Goal: Find specific page/section: Find specific page/section

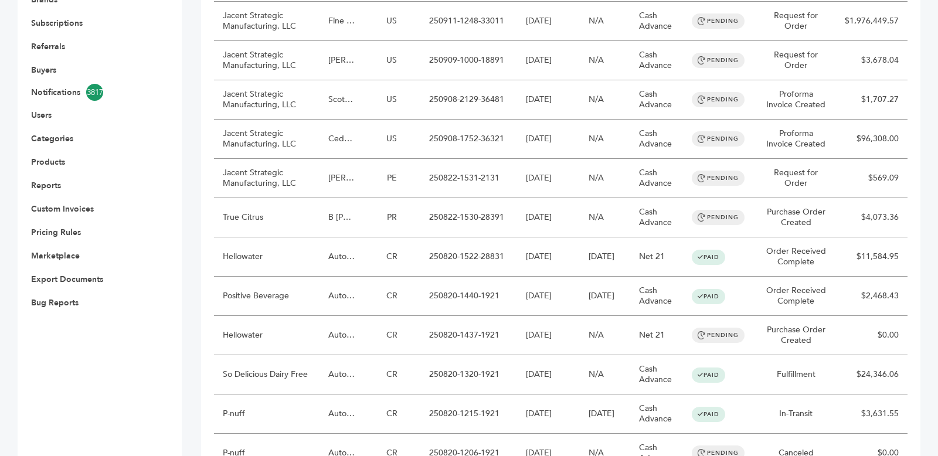
scroll to position [333, 0]
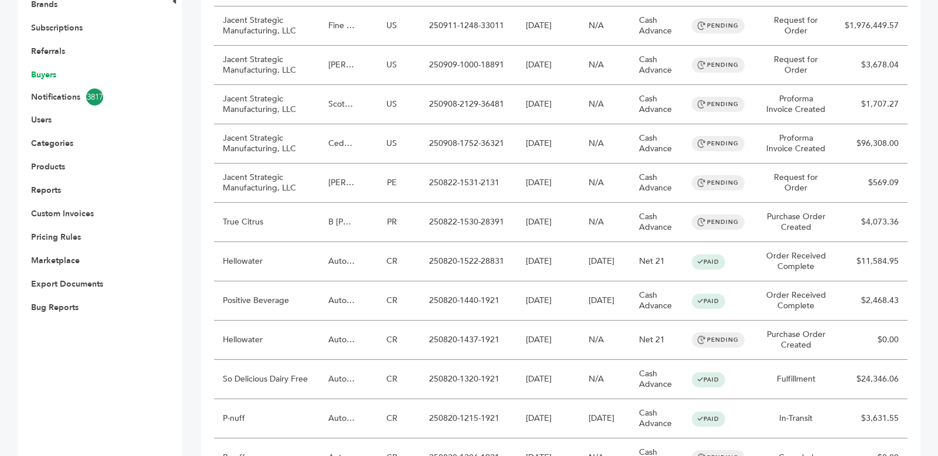
click at [43, 73] on link "Buyers" at bounding box center [43, 74] width 25 height 11
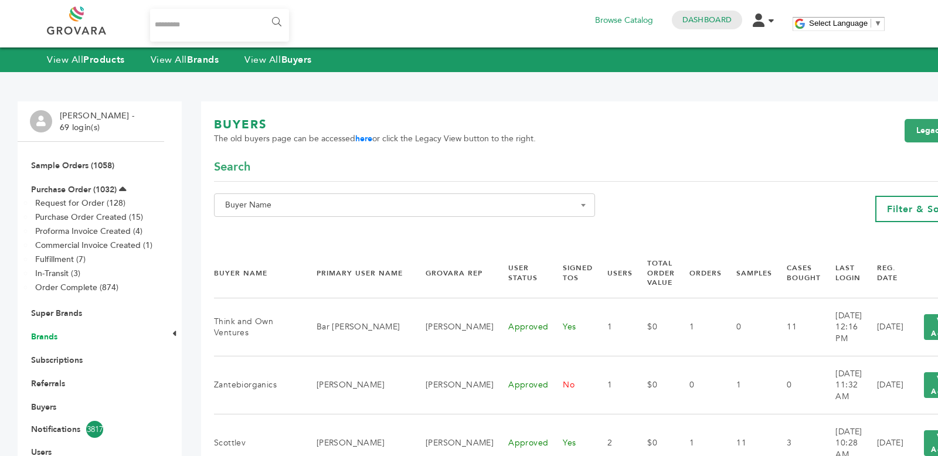
click at [46, 337] on link "Brands" at bounding box center [44, 336] width 26 height 11
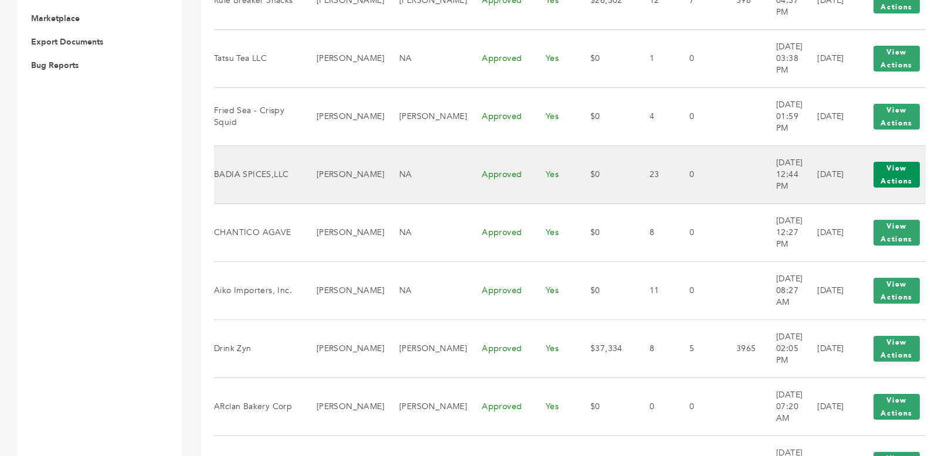
click at [874, 182] on button "View Actions" at bounding box center [897, 175] width 46 height 26
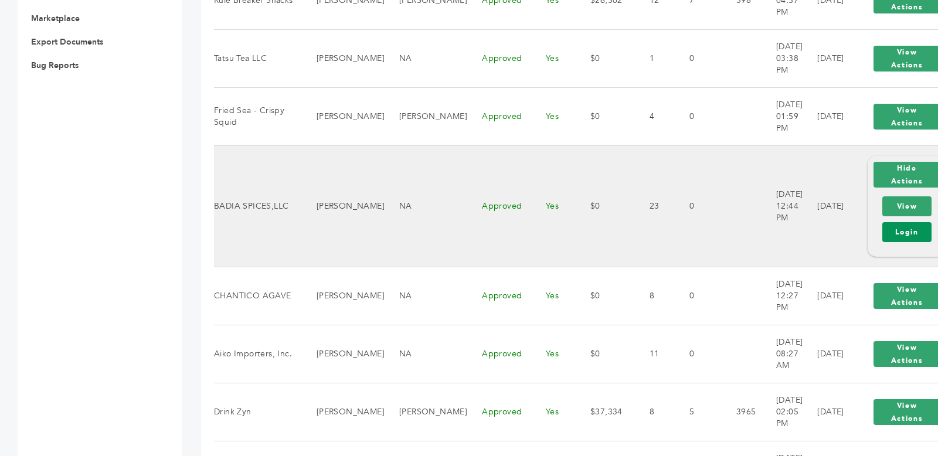
click at [883, 235] on link "Login" at bounding box center [907, 232] width 49 height 20
